Goal: Find contact information: Obtain details needed to contact an individual or organization

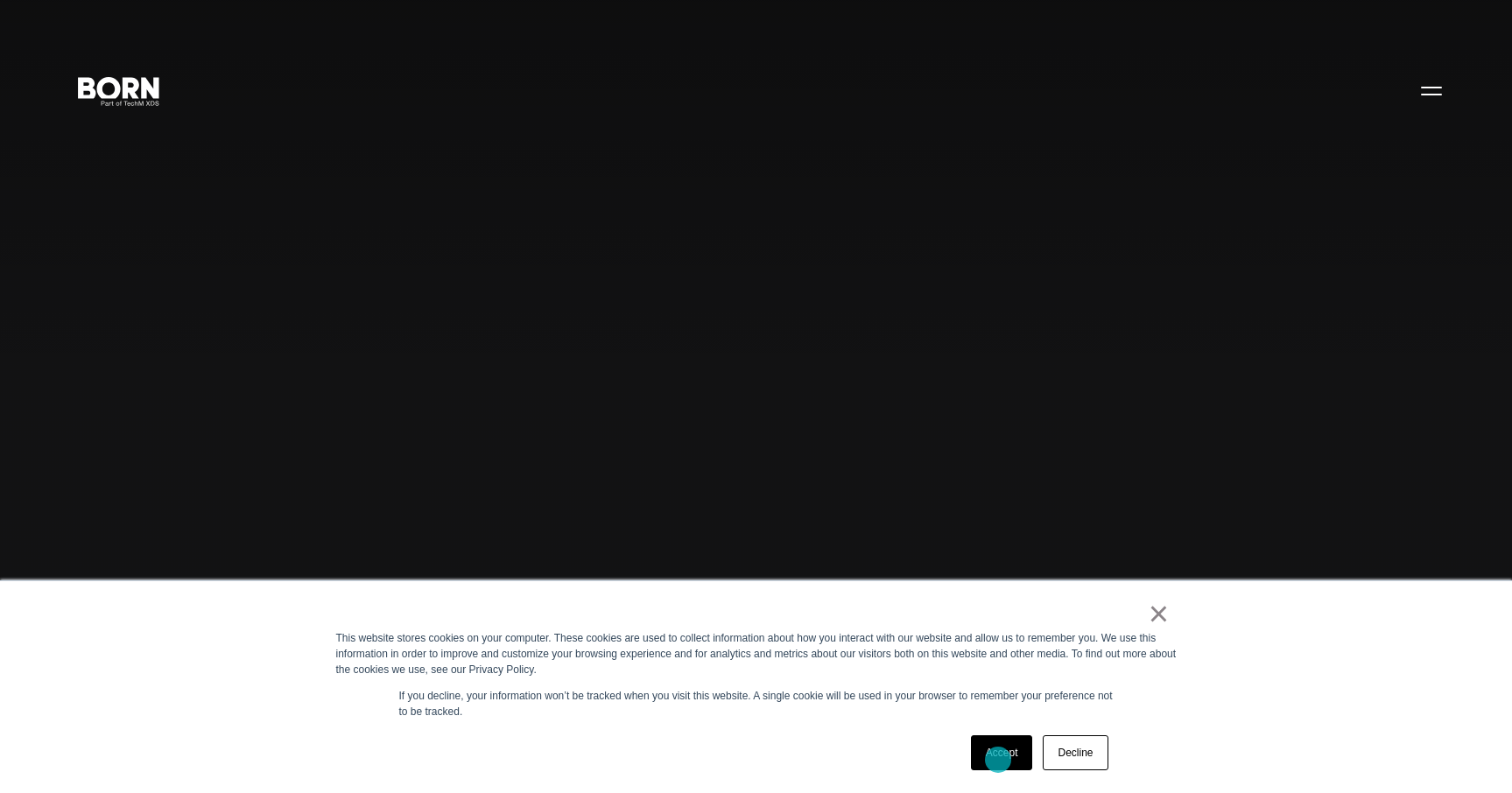
click at [998, 760] on link "Accept" at bounding box center [1001, 753] width 62 height 35
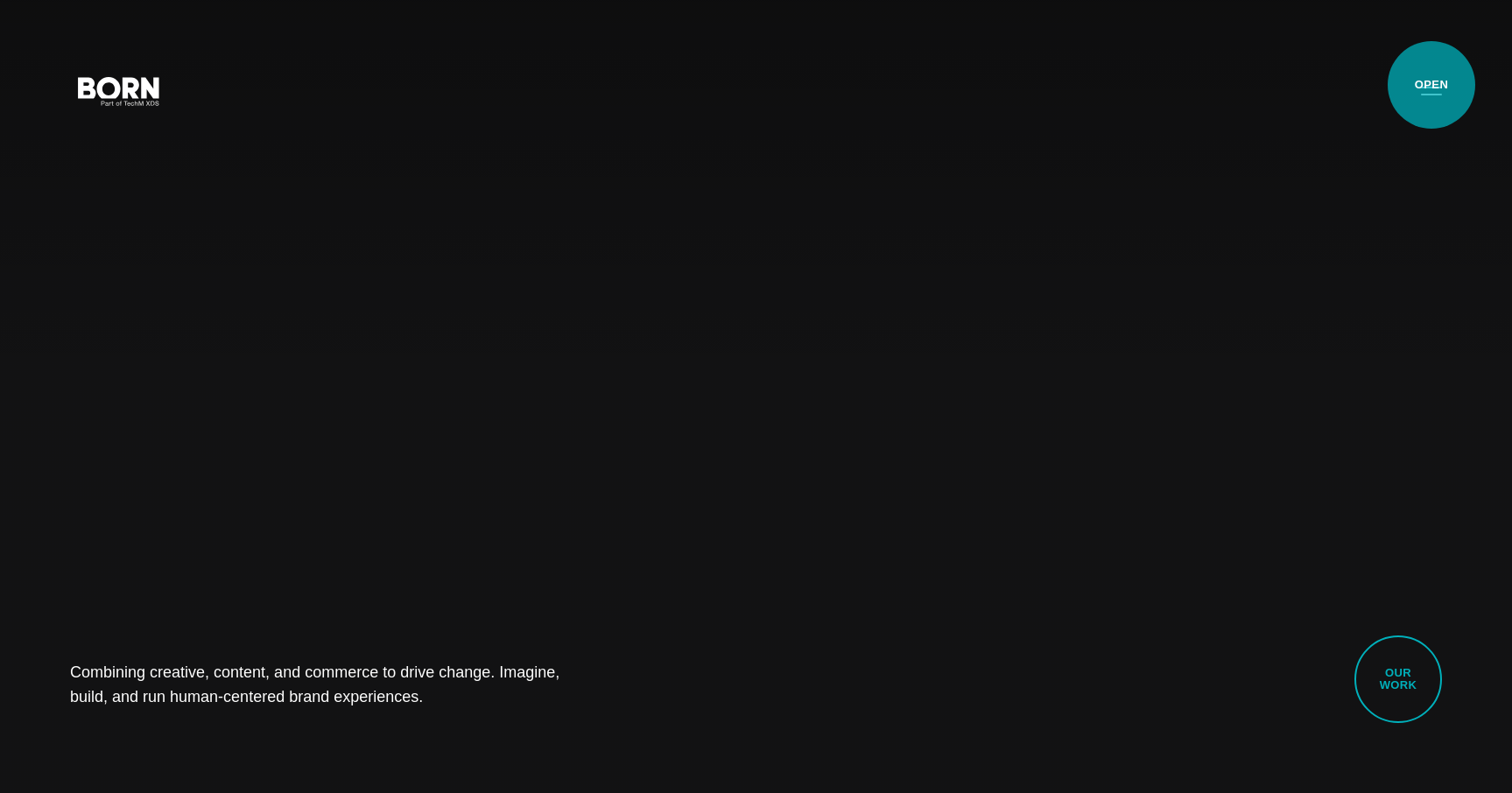
click at [1432, 85] on button "Primary Menu" at bounding box center [1432, 90] width 42 height 37
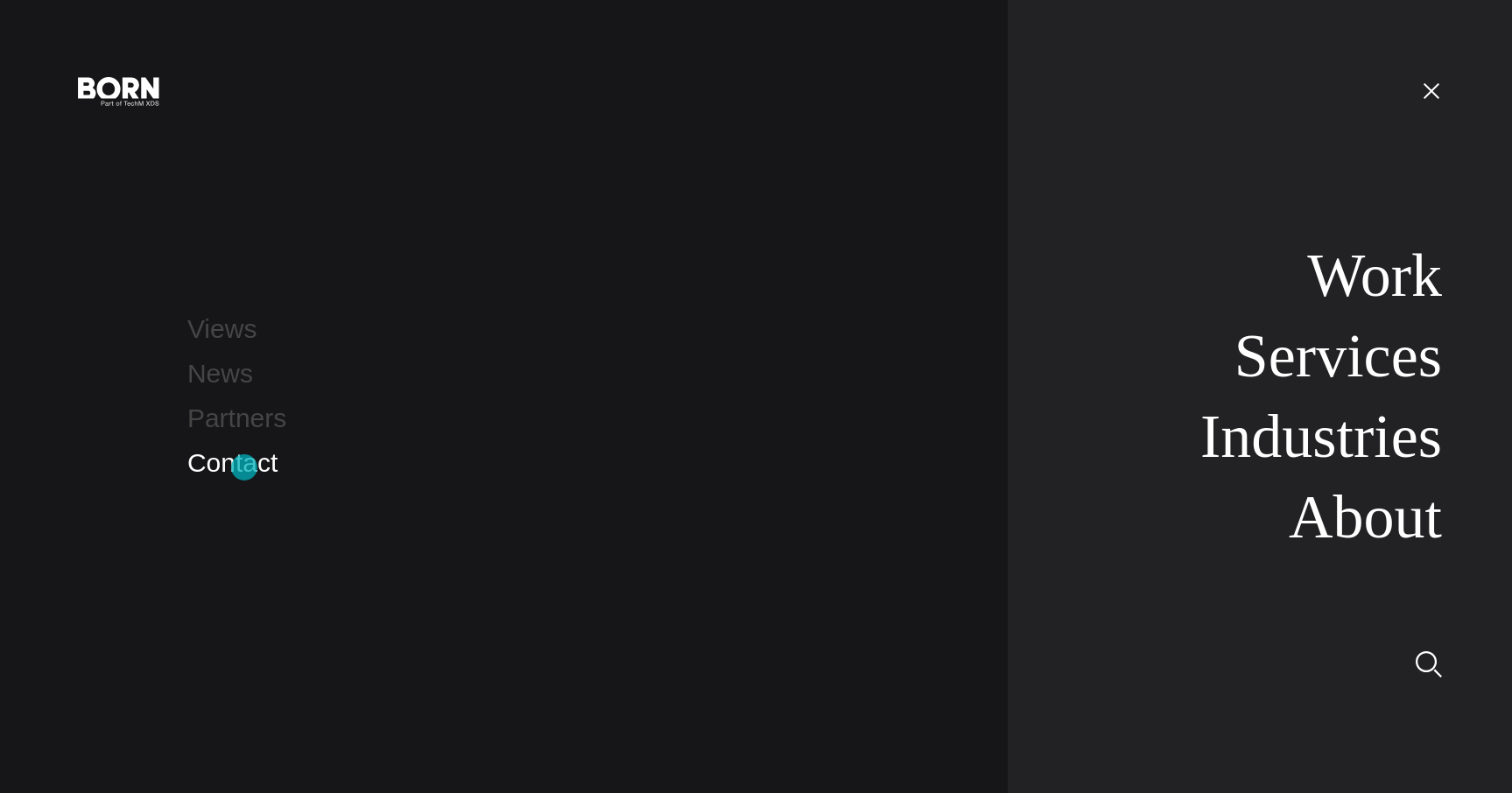
click at [244, 469] on link "Contact" at bounding box center [232, 463] width 91 height 29
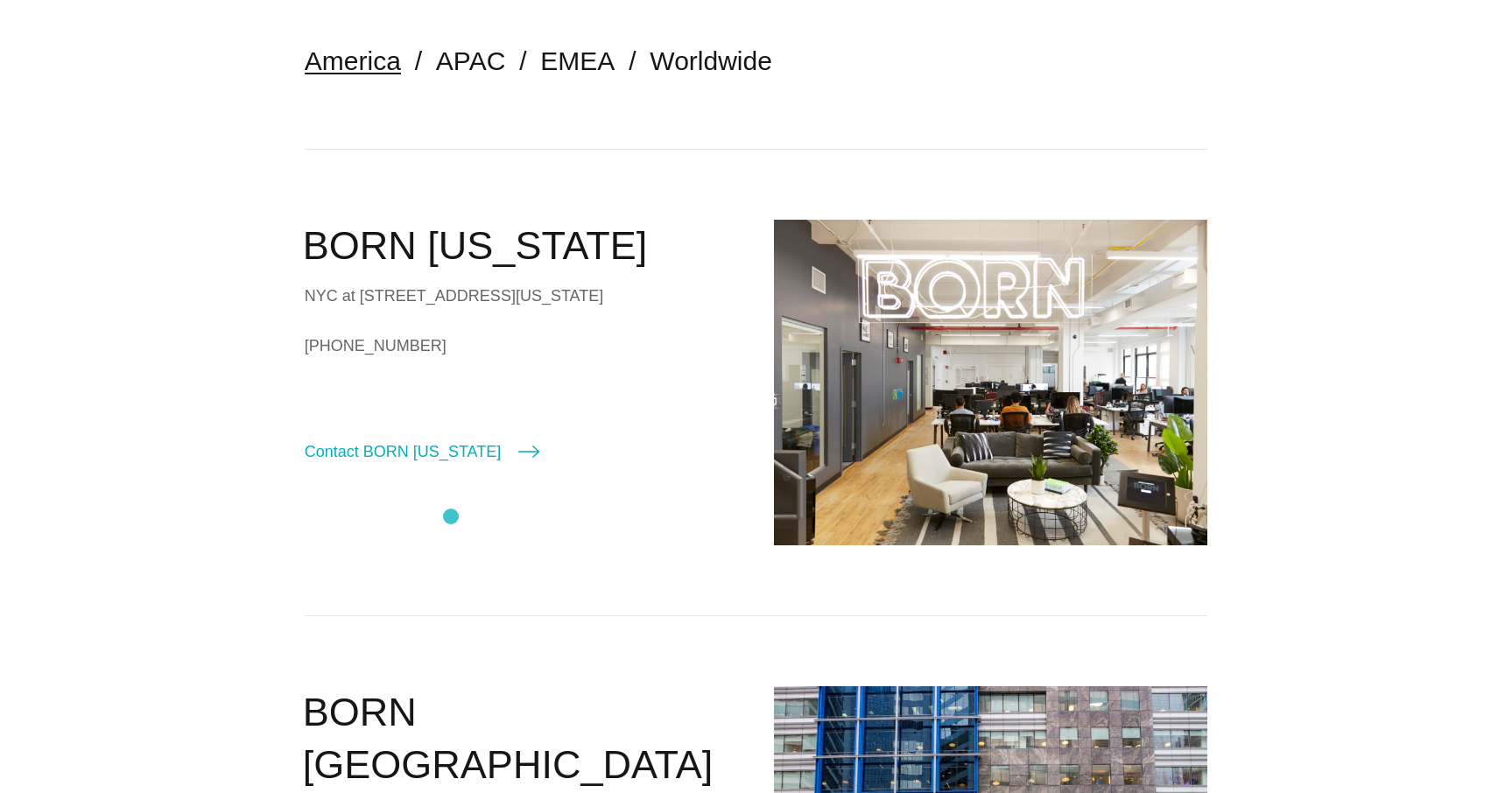
scroll to position [449, 0]
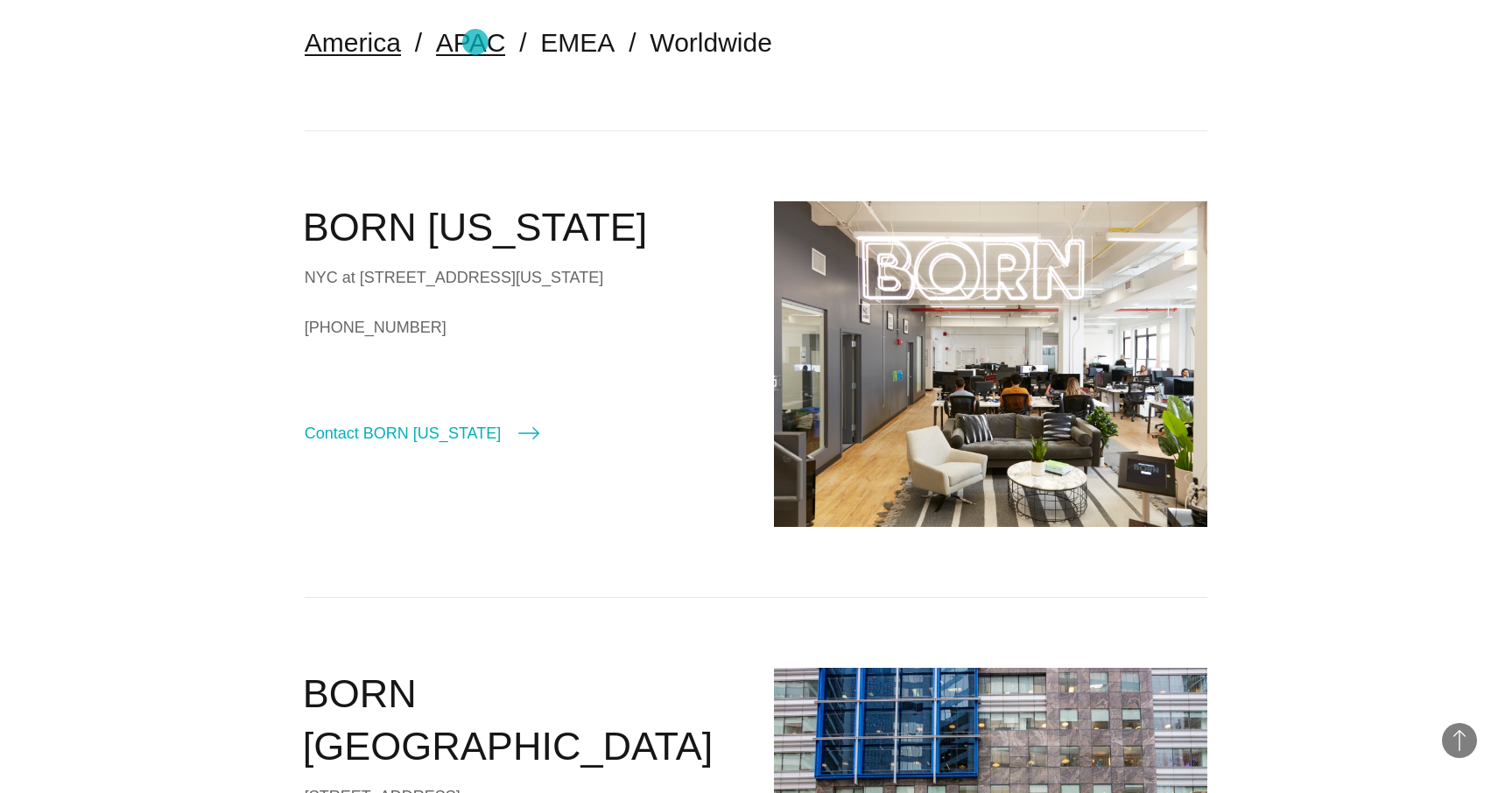
click at [473, 43] on link "APAC" at bounding box center [471, 42] width 69 height 29
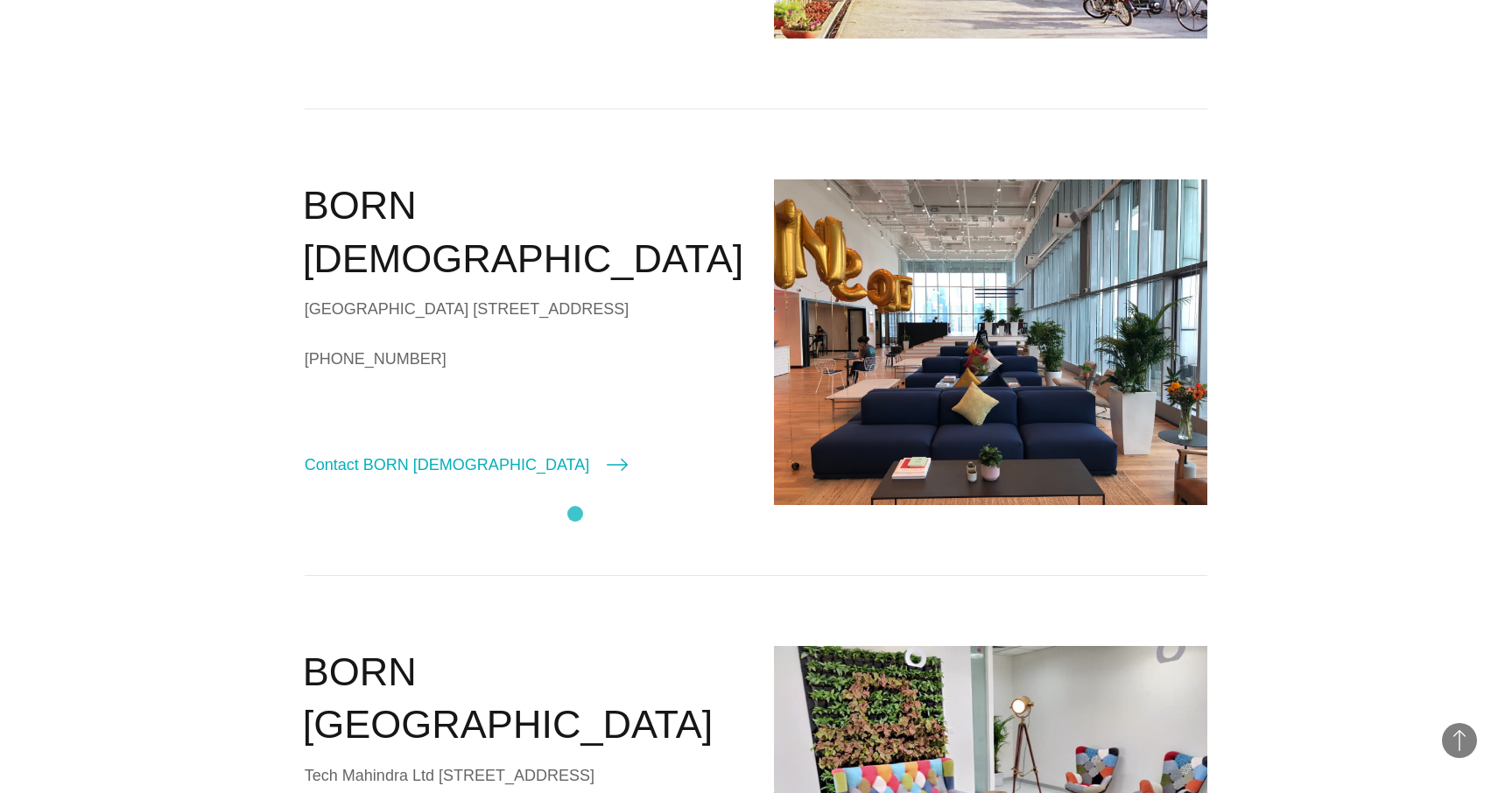
scroll to position [1419, 0]
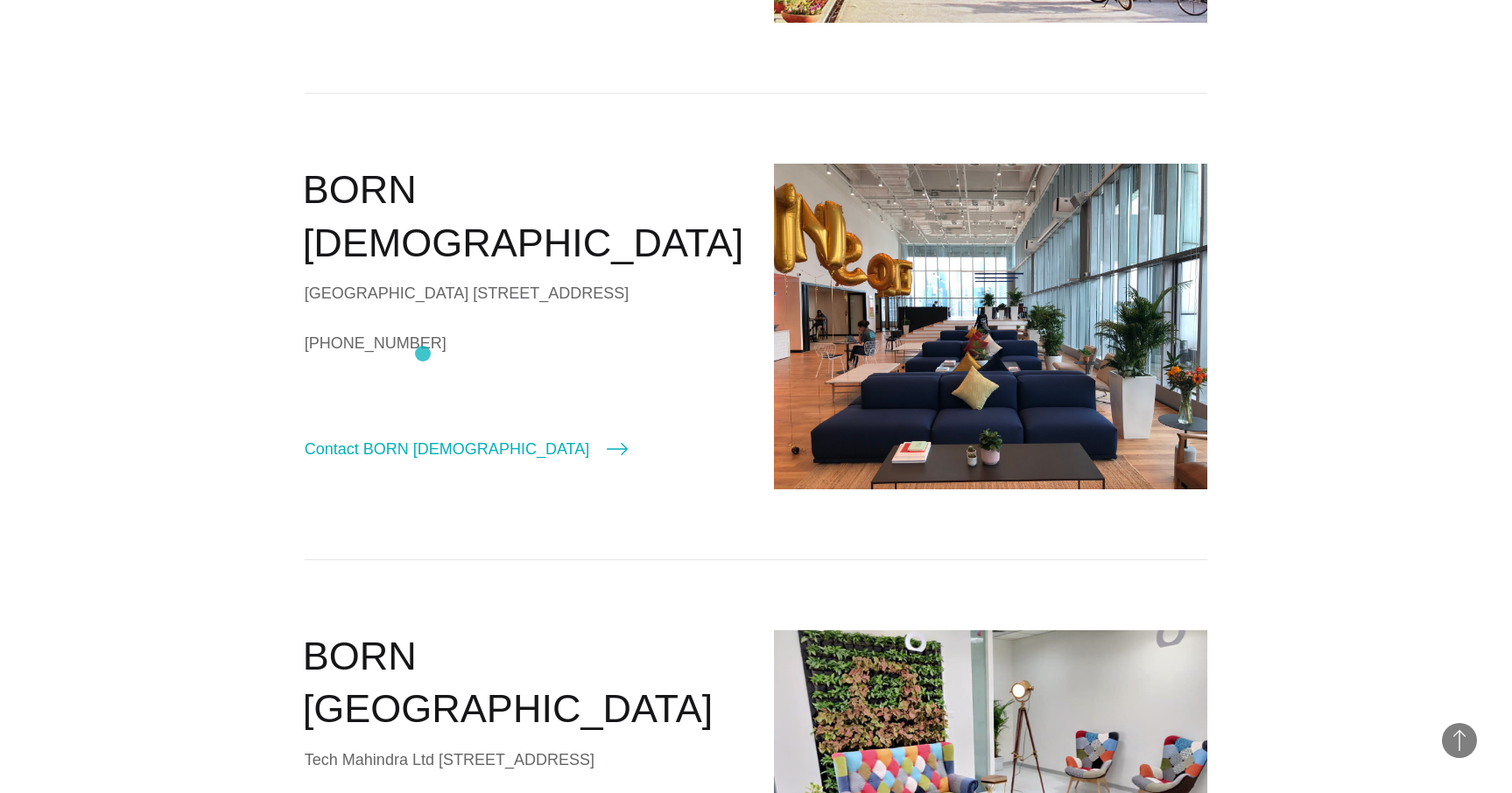
drag, startPoint x: 309, startPoint y: 324, endPoint x: 439, endPoint y: 376, distance: 140.0
click at [439, 306] on div "Suntec Tower 5 #17-01 5 Temasek Blvd Singapore 038985" at bounding box center [521, 294] width 434 height 27
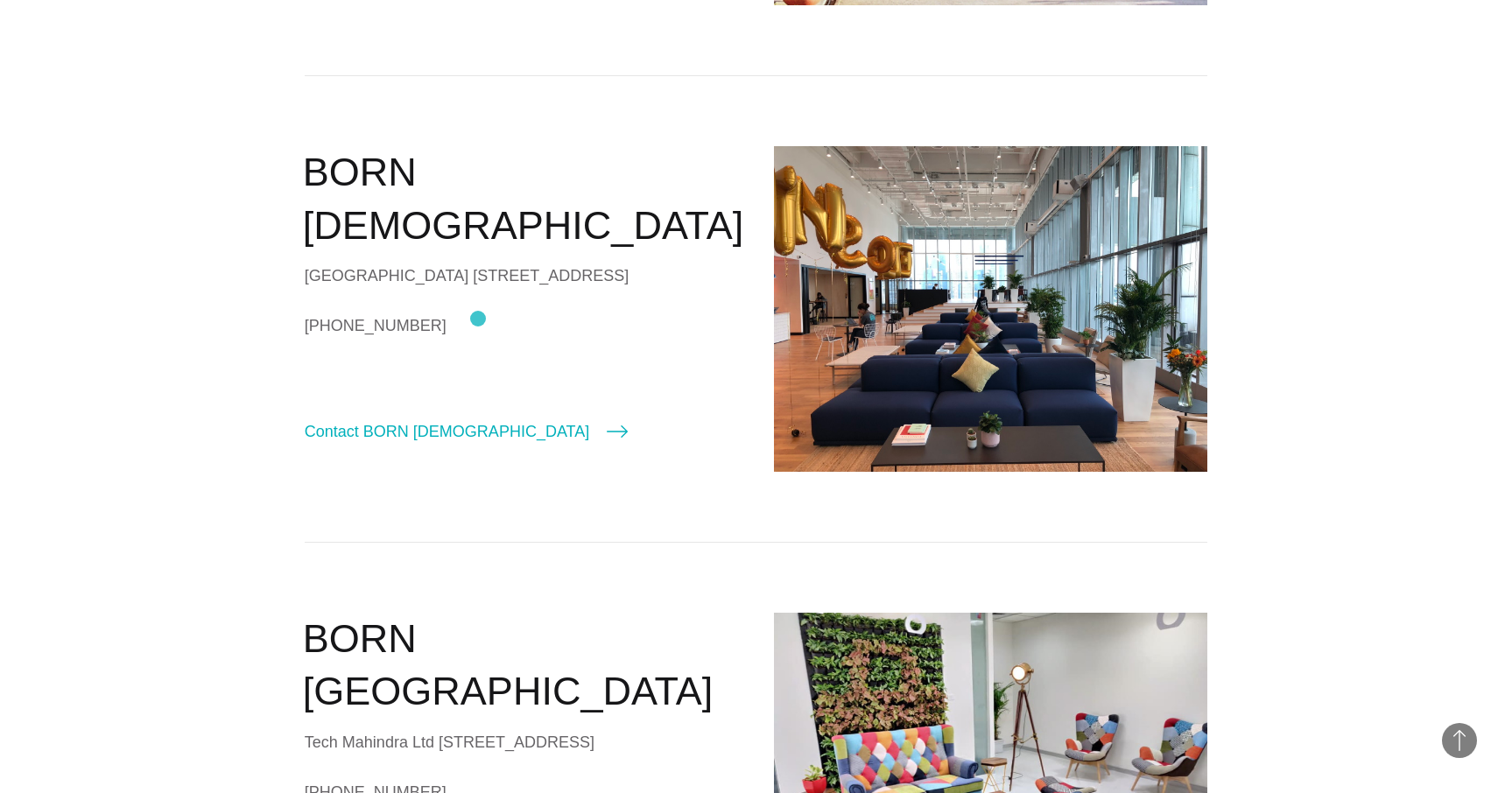
scroll to position [1417, 0]
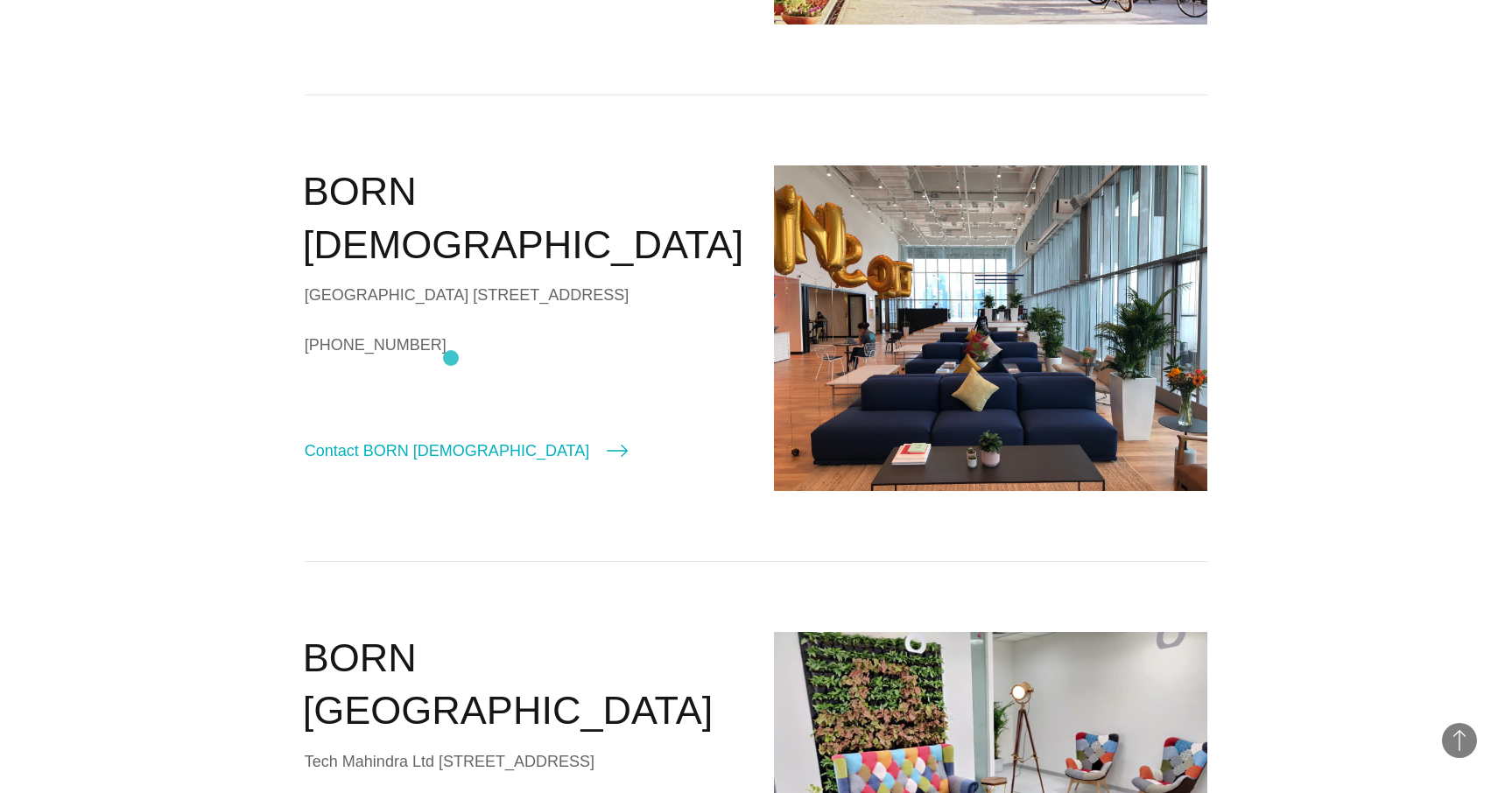
click at [452, 308] on div "Suntec Tower 5 #17-01 5 Temasek Blvd Singapore 038985" at bounding box center [521, 295] width 434 height 27
drag, startPoint x: 283, startPoint y: 315, endPoint x: 459, endPoint y: 399, distance: 195.0
click at [459, 399] on section "America APAC EMEA Worldwide BORN Chennai Tech Mahindra Ltd Survey No. 602/3 ELC…" at bounding box center [756, 480] width 1512 height 2987
copy div "Suntec Tower 5 #17-01 5 Temasek Blvd Singapore 038985"
